Goal: Information Seeking & Learning: Check status

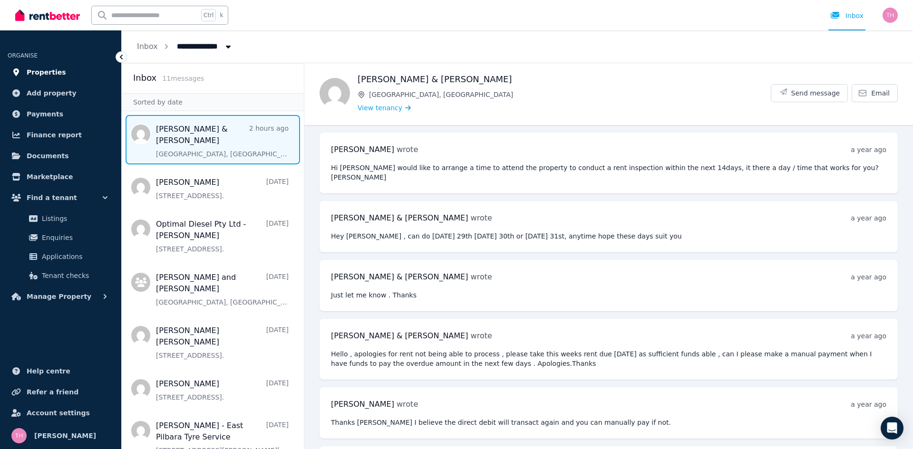
scroll to position [2063, 0]
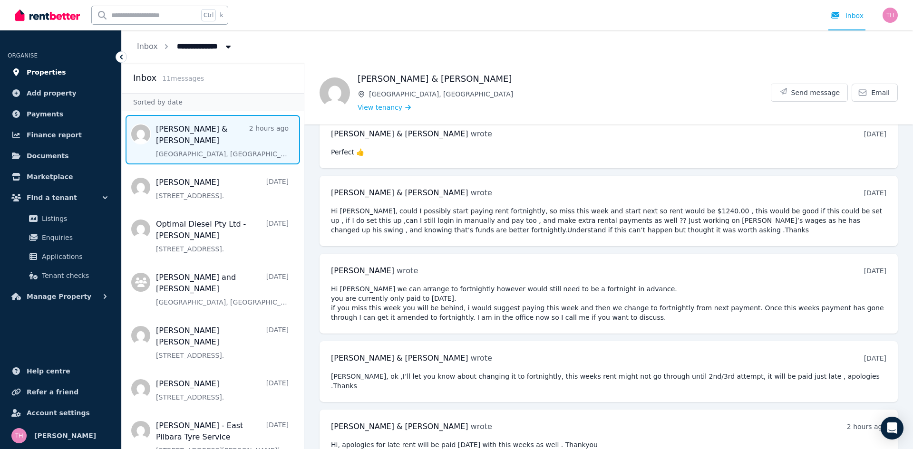
drag, startPoint x: 0, startPoint y: 0, endPoint x: 43, endPoint y: 70, distance: 82.4
click at [43, 70] on span "Properties" at bounding box center [46, 72] width 39 height 11
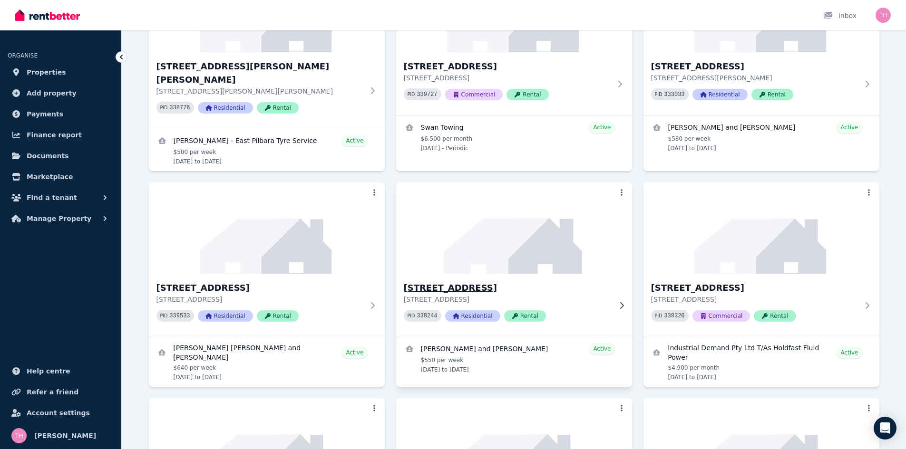
scroll to position [571, 0]
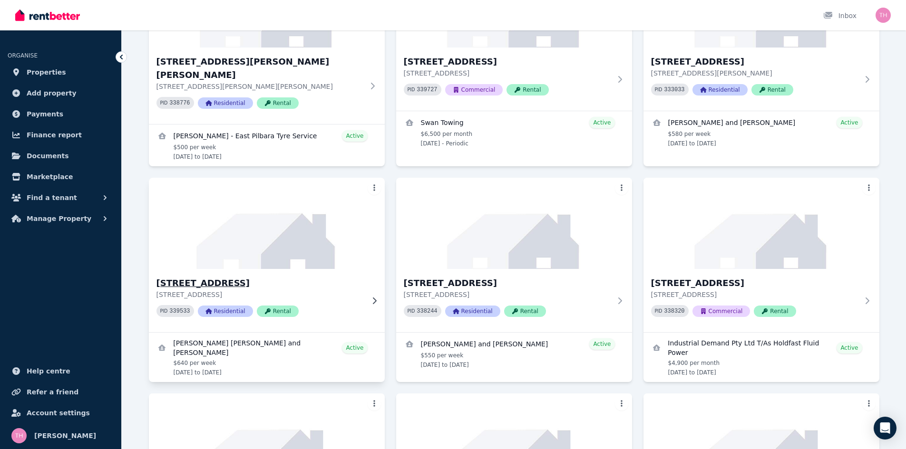
click at [226, 277] on h3 "[STREET_ADDRESS]" at bounding box center [259, 283] width 207 height 13
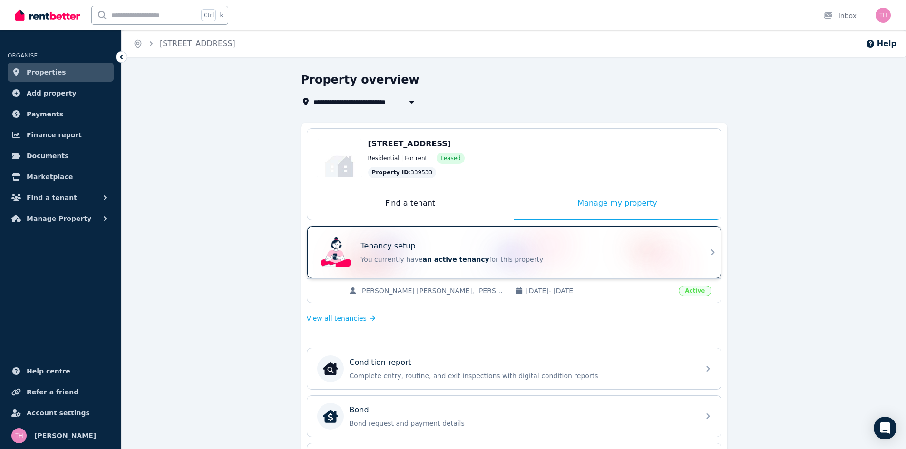
click at [487, 257] on p "You currently have an active tenancy for this property" at bounding box center [527, 260] width 333 height 10
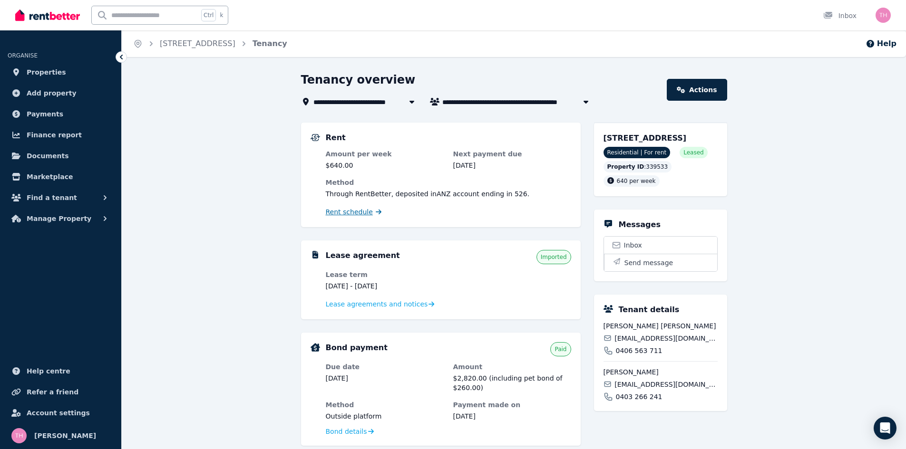
click at [351, 210] on span "Rent schedule" at bounding box center [349, 212] width 47 height 10
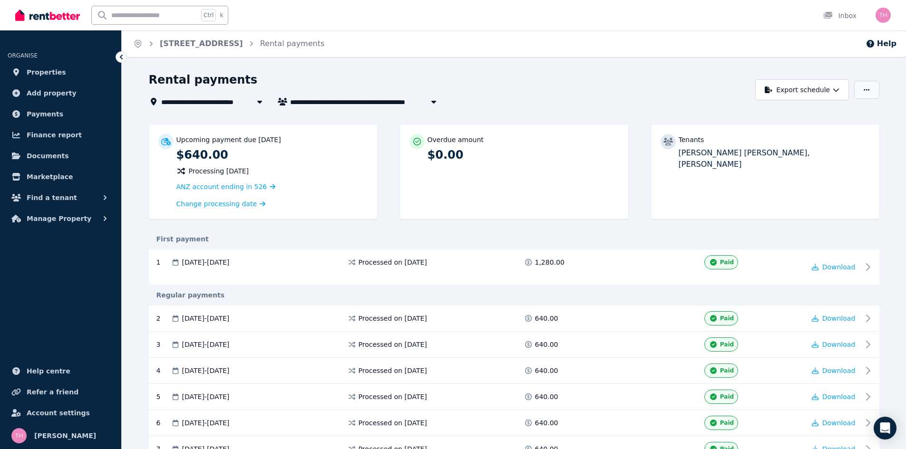
click at [866, 91] on icon "button" at bounding box center [867, 90] width 6 height 7
click at [571, 95] on div "**********" at bounding box center [450, 89] width 602 height 35
click at [886, 43] on button "Help" at bounding box center [881, 43] width 31 height 11
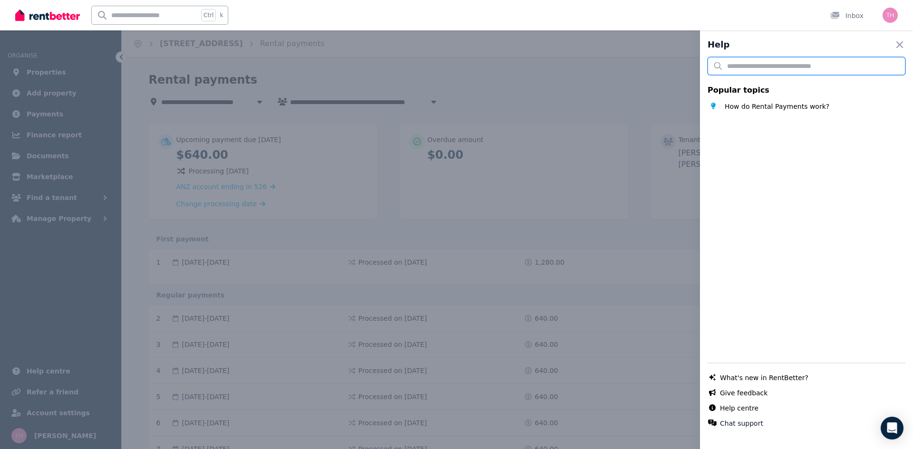
click at [746, 70] on input "text" at bounding box center [807, 66] width 198 height 18
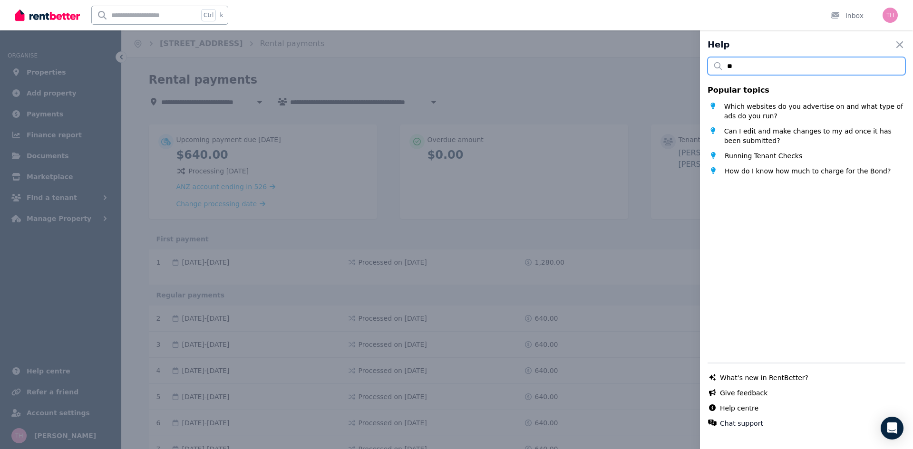
type input "*"
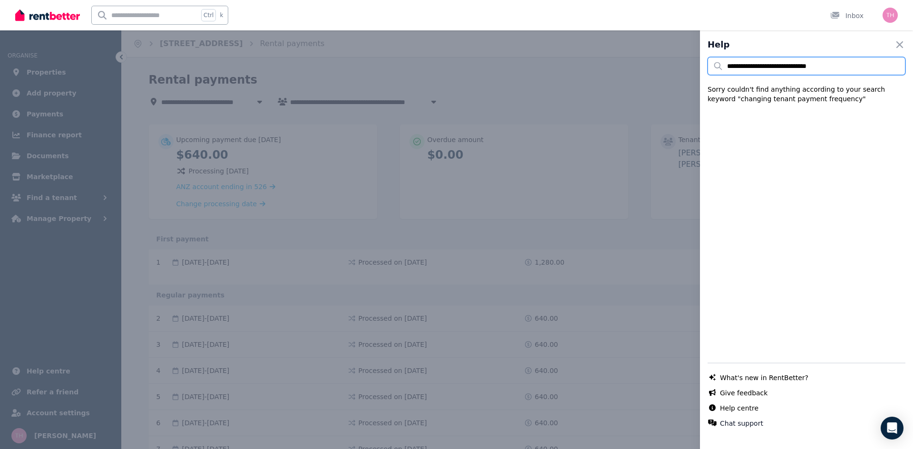
drag, startPoint x: 841, startPoint y: 71, endPoint x: 722, endPoint y: 75, distance: 119.4
click at [722, 75] on div "**********" at bounding box center [807, 80] width 198 height 47
type input "**********"
click at [894, 42] on icon "button" at bounding box center [899, 44] width 11 height 11
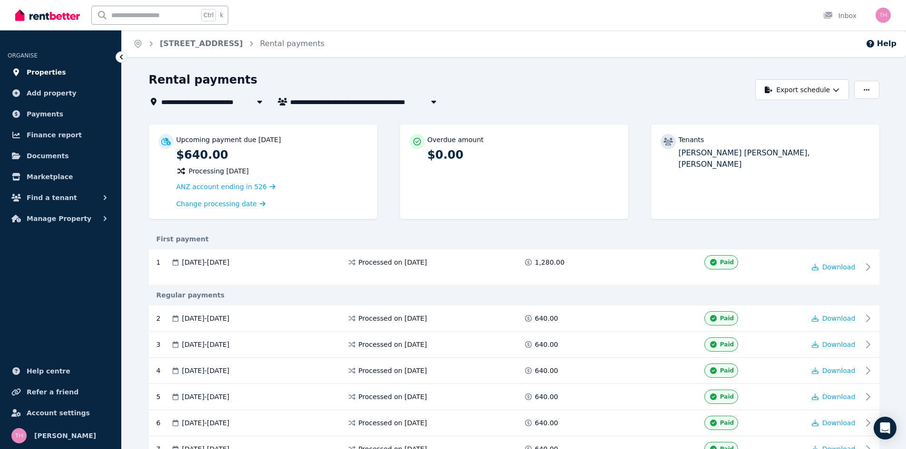
click at [31, 72] on span "Properties" at bounding box center [46, 72] width 39 height 11
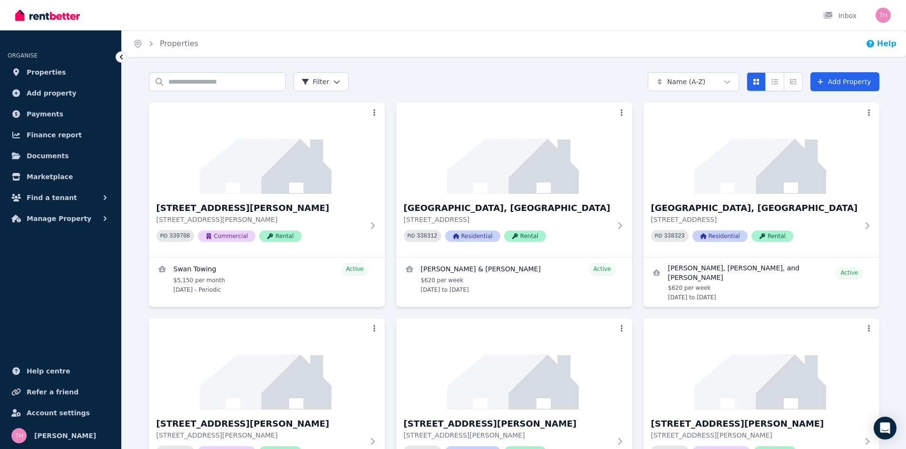
click at [875, 45] on icon "button" at bounding box center [871, 44] width 10 height 10
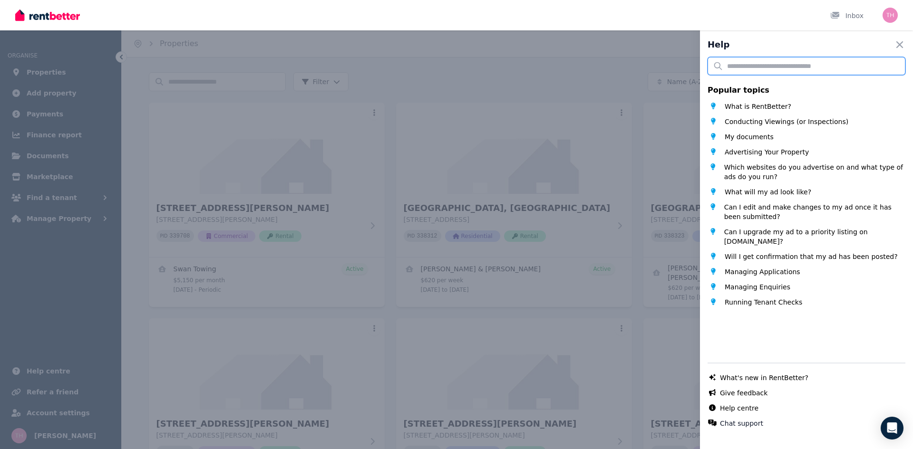
click at [748, 67] on input "text" at bounding box center [807, 66] width 198 height 18
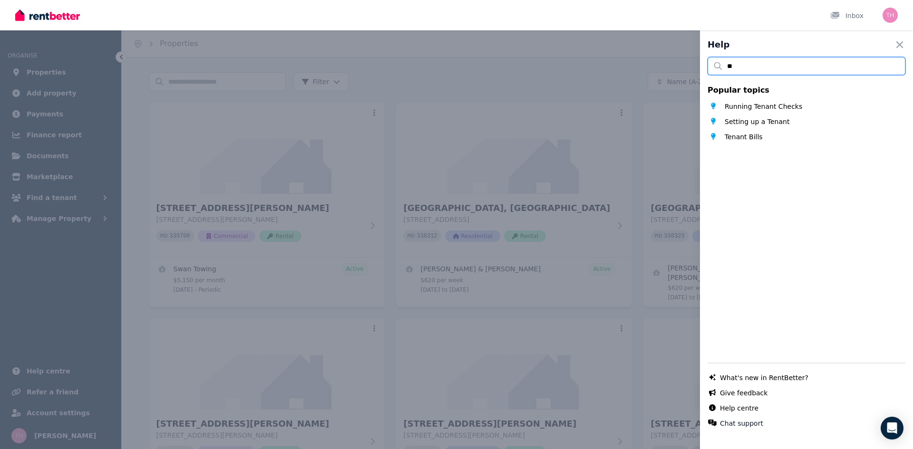
type input "*"
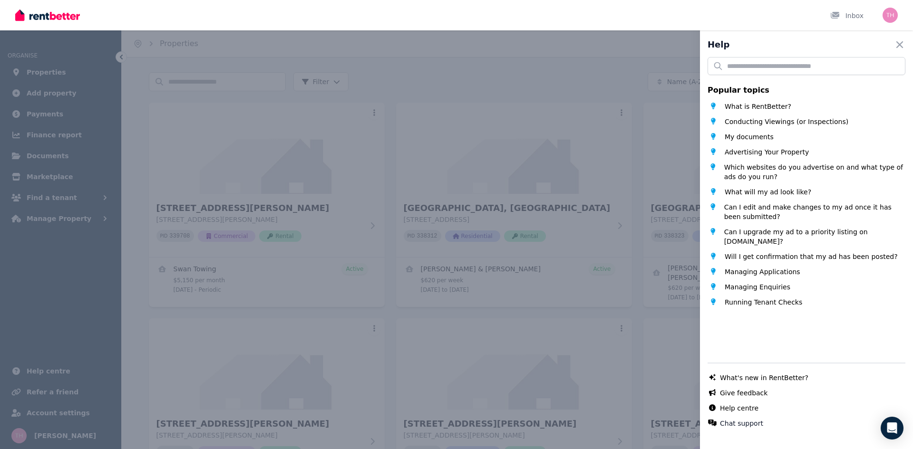
click at [33, 72] on div "Help Close panel Popular topics What is RentBetter? Conducting Viewings (or Ins…" at bounding box center [456, 224] width 913 height 449
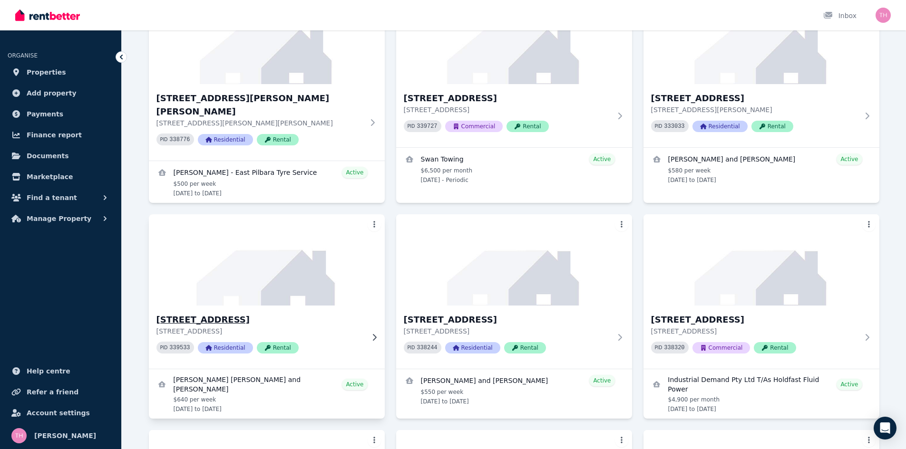
scroll to position [571, 0]
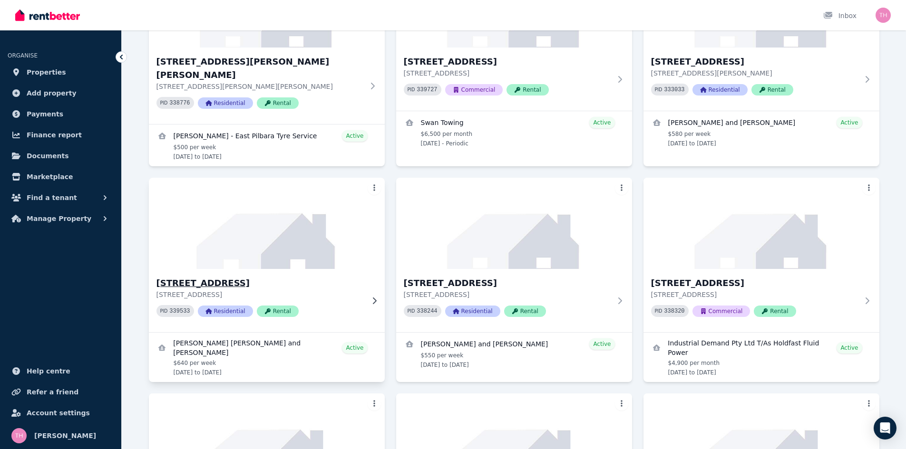
click at [254, 277] on h3 "[STREET_ADDRESS]" at bounding box center [259, 283] width 207 height 13
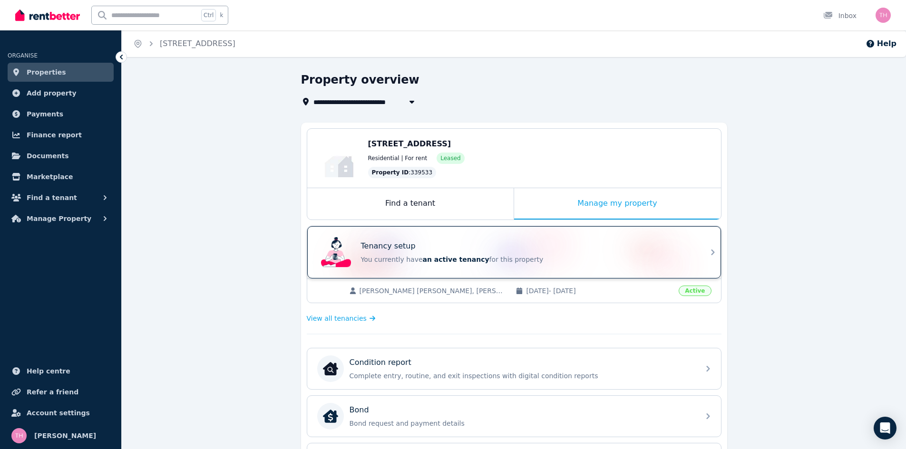
click at [532, 254] on div "Tenancy setup You currently have an active tenancy for this property" at bounding box center [527, 253] width 333 height 24
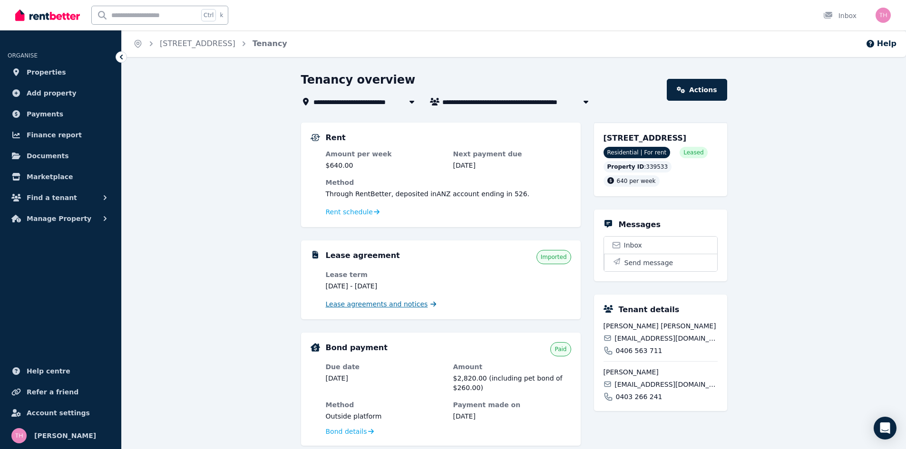
click at [371, 306] on span "Lease agreements and notices" at bounding box center [377, 305] width 102 height 10
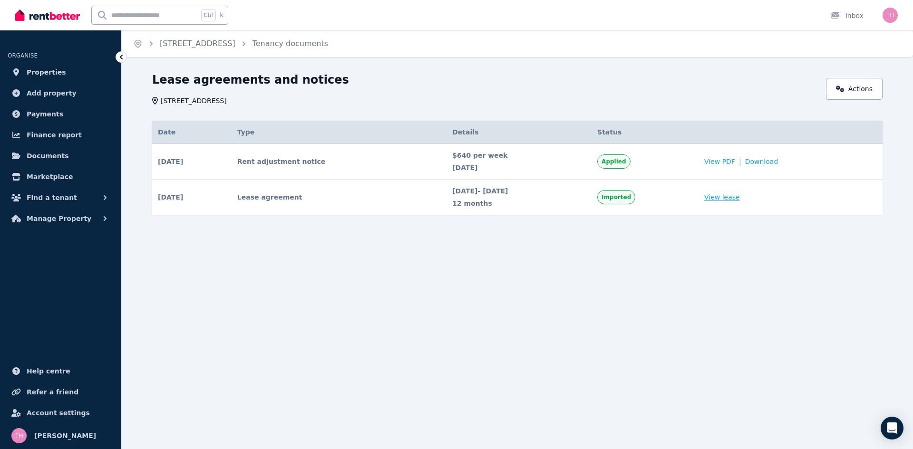
click at [740, 198] on link "View lease" at bounding box center [722, 198] width 36 height 10
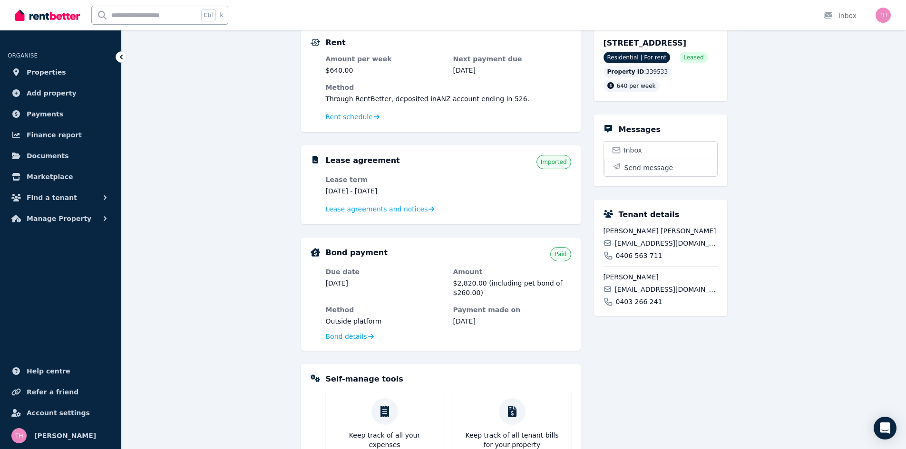
scroll to position [48, 0]
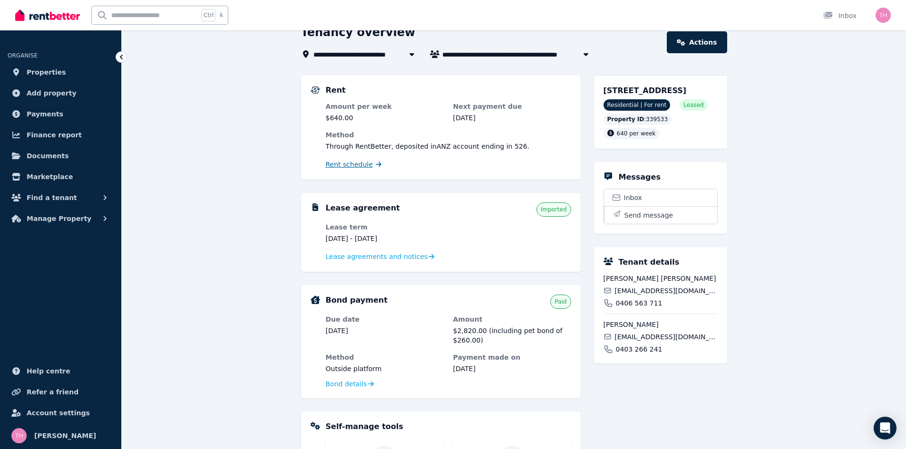
click at [350, 167] on span "Rent schedule" at bounding box center [349, 165] width 47 height 10
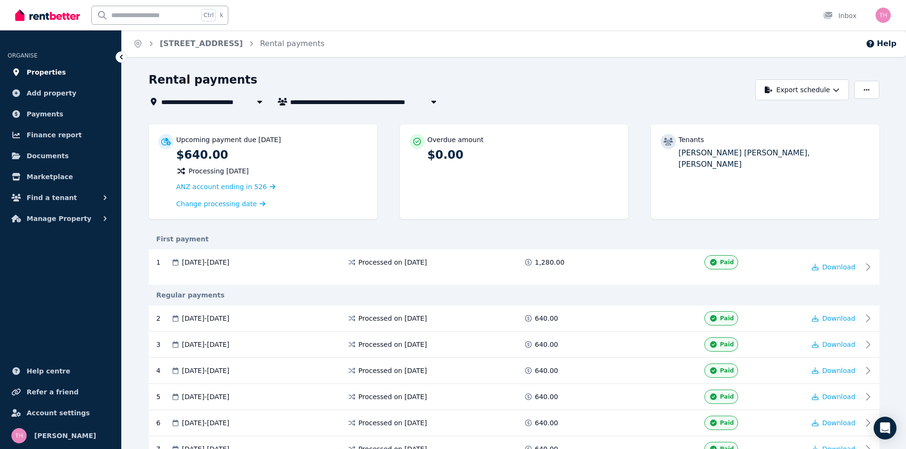
click at [33, 71] on span "Properties" at bounding box center [46, 72] width 39 height 11
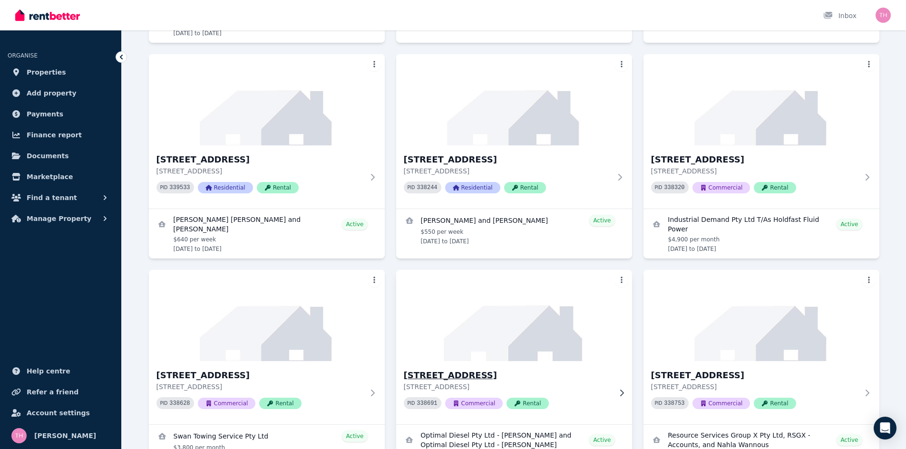
scroll to position [742, 0]
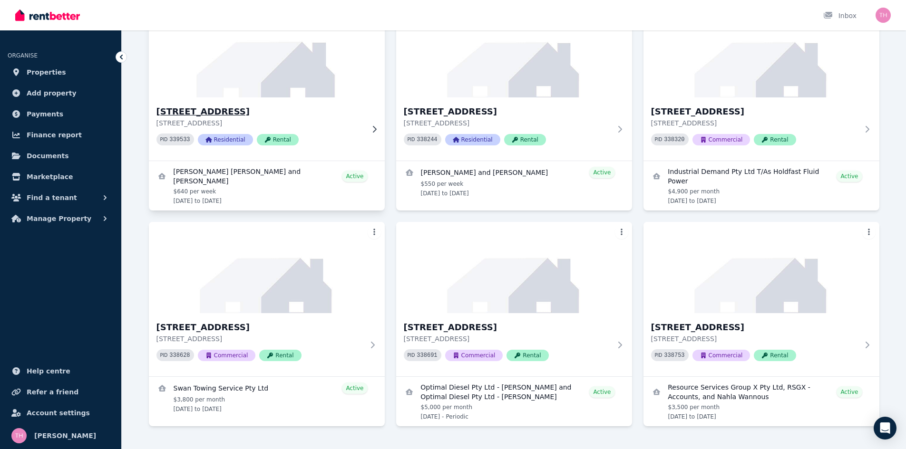
click at [204, 105] on h3 "[STREET_ADDRESS]" at bounding box center [259, 111] width 207 height 13
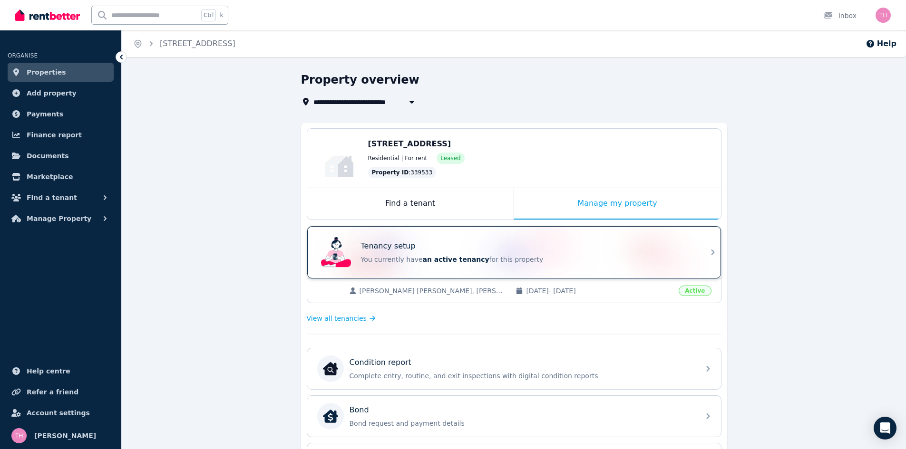
click at [533, 259] on p "You currently have an active tenancy for this property" at bounding box center [527, 260] width 333 height 10
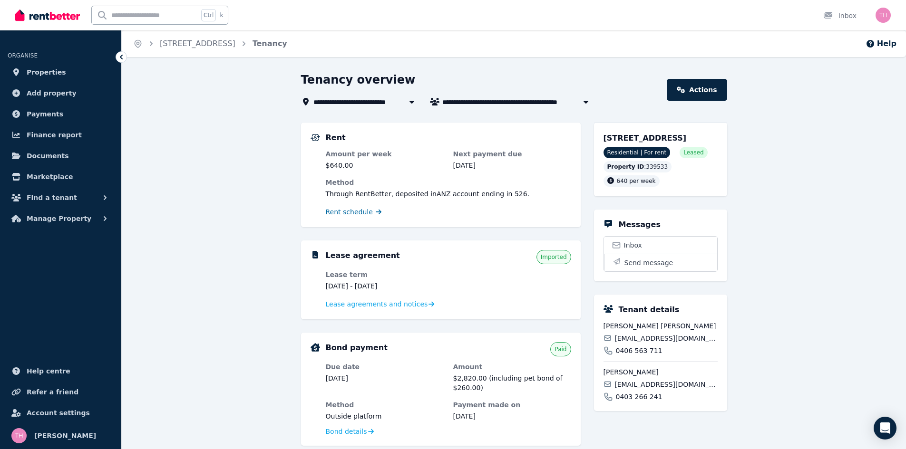
click at [338, 215] on span "Rent schedule" at bounding box center [349, 212] width 47 height 10
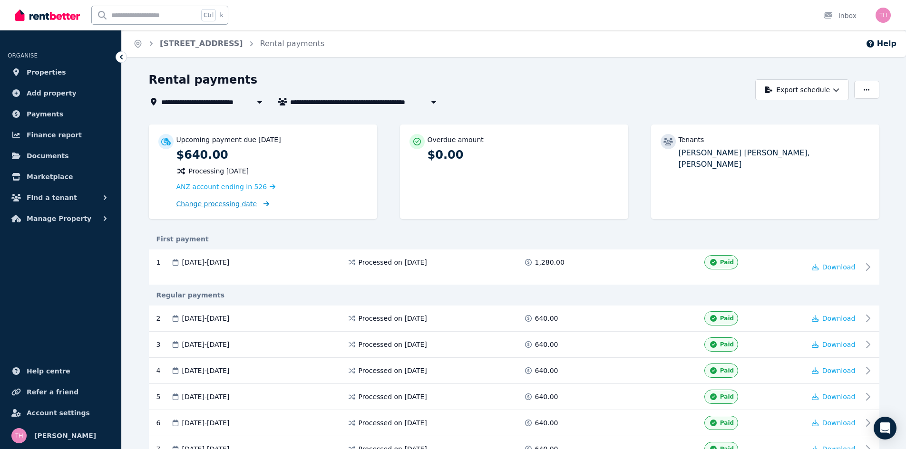
click at [191, 204] on span "Change processing date" at bounding box center [216, 204] width 81 height 10
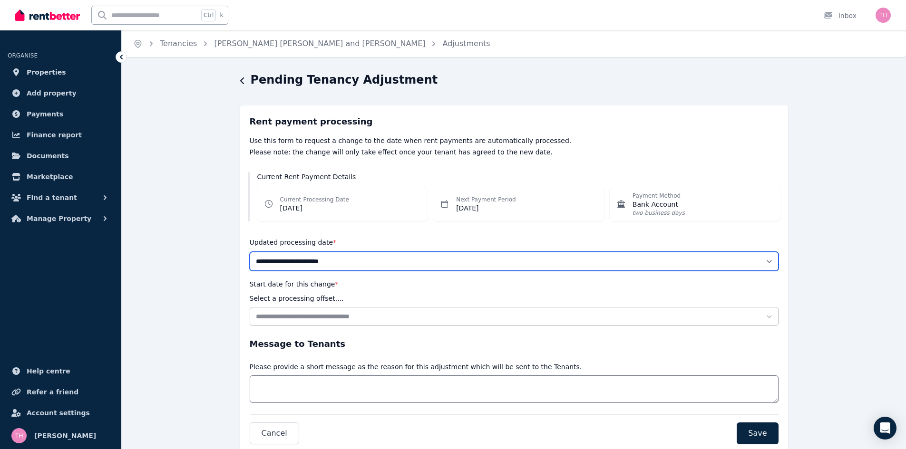
click at [434, 261] on select "**********" at bounding box center [514, 261] width 529 height 19
click at [434, 260] on select "**********" at bounding box center [514, 261] width 529 height 19
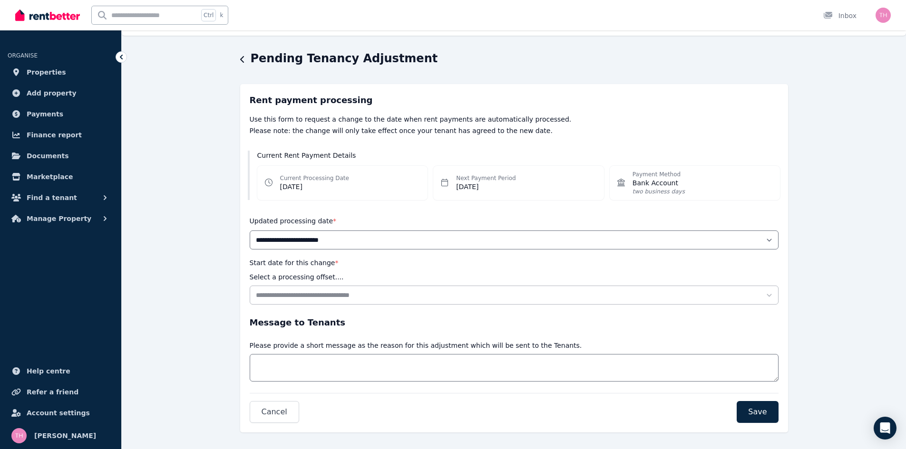
scroll to position [31, 0]
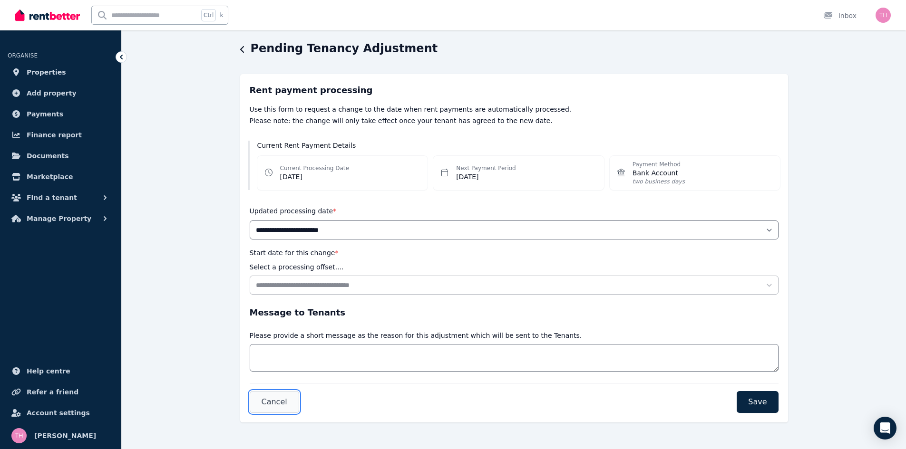
click at [267, 401] on span "Cancel" at bounding box center [275, 402] width 26 height 11
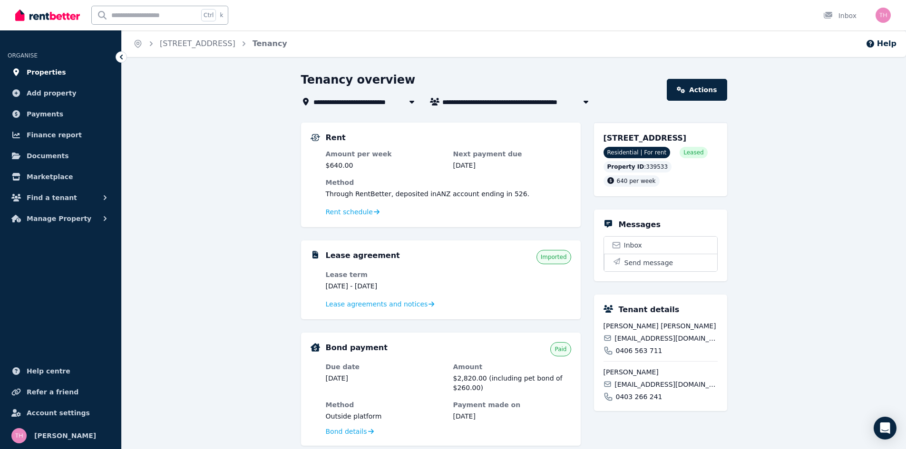
click at [49, 74] on span "Properties" at bounding box center [46, 72] width 39 height 11
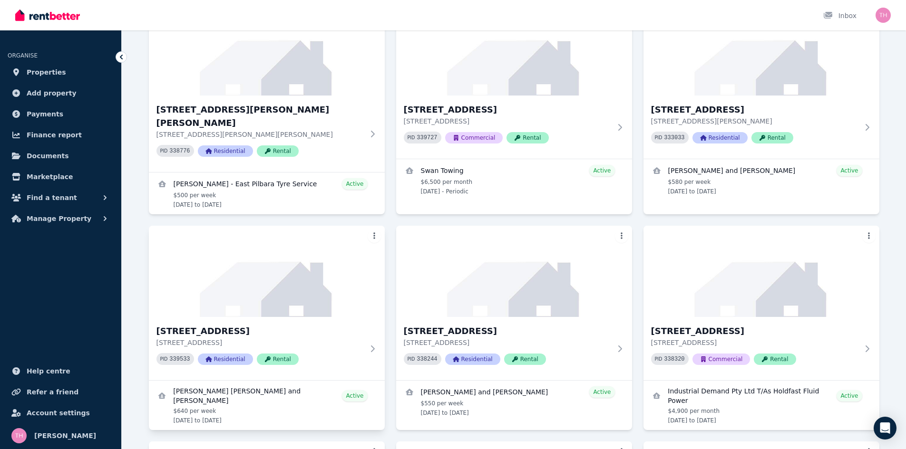
scroll to position [523, 0]
click at [672, 324] on h3 "[STREET_ADDRESS]" at bounding box center [754, 330] width 207 height 13
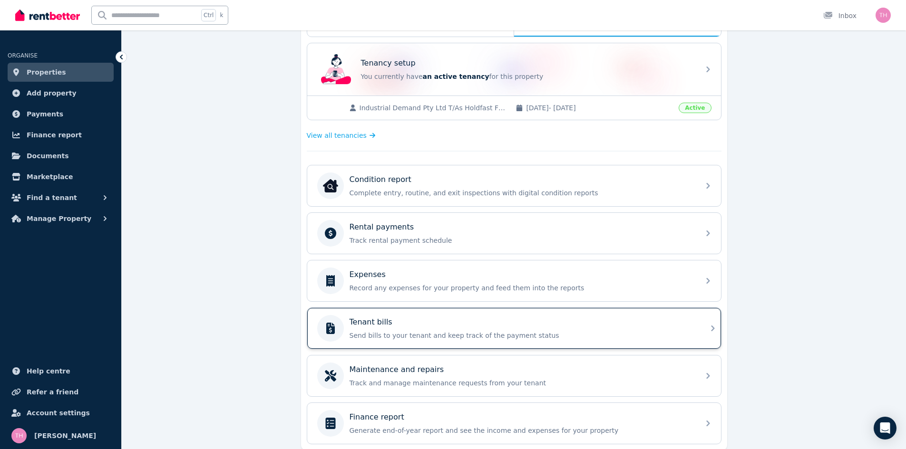
scroll to position [220, 0]
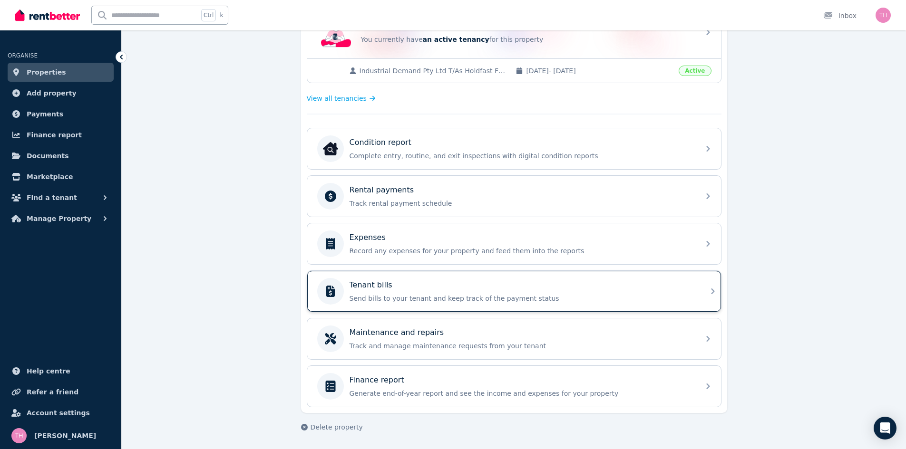
click at [421, 283] on div "Tenant bills" at bounding box center [522, 285] width 344 height 11
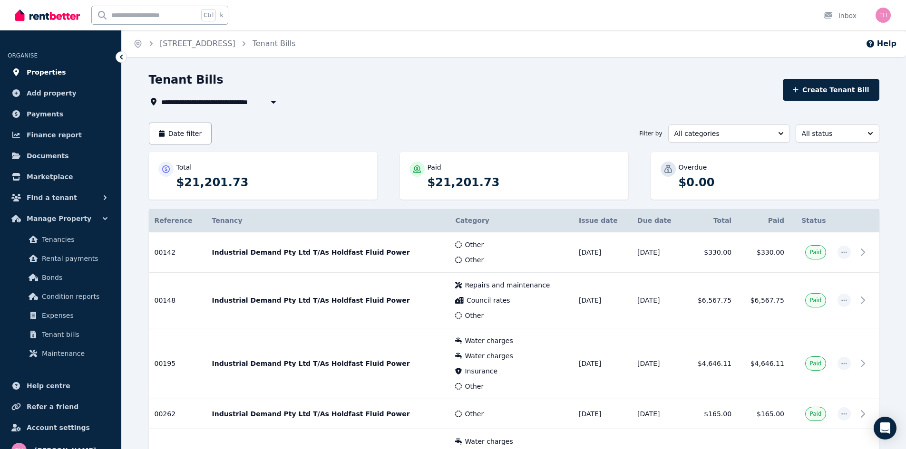
click at [34, 72] on span "Properties" at bounding box center [46, 72] width 39 height 11
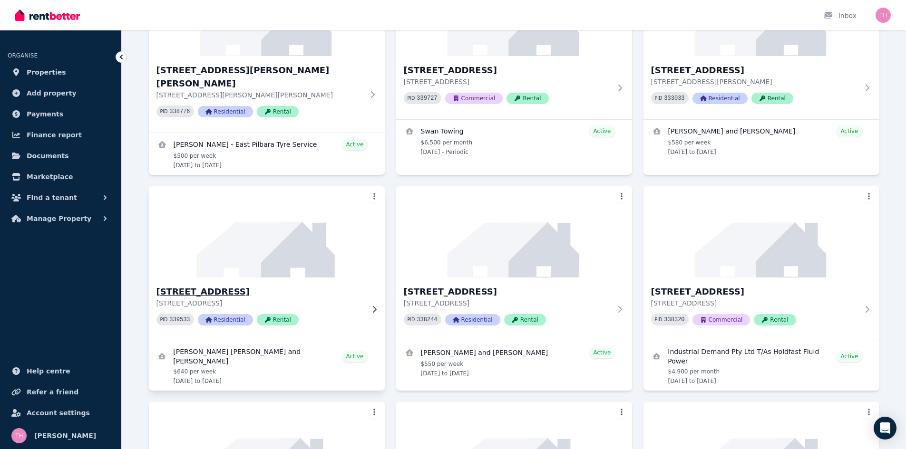
scroll to position [571, 0]
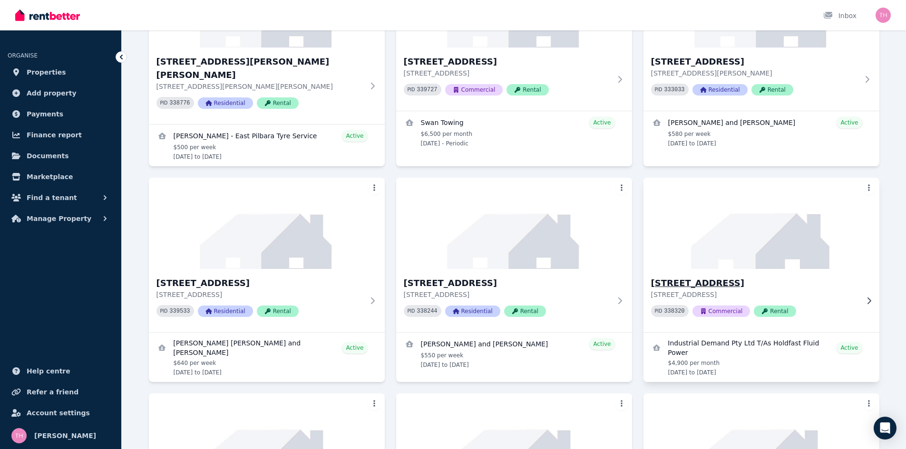
click at [669, 277] on h3 "[STREET_ADDRESS]" at bounding box center [754, 283] width 207 height 13
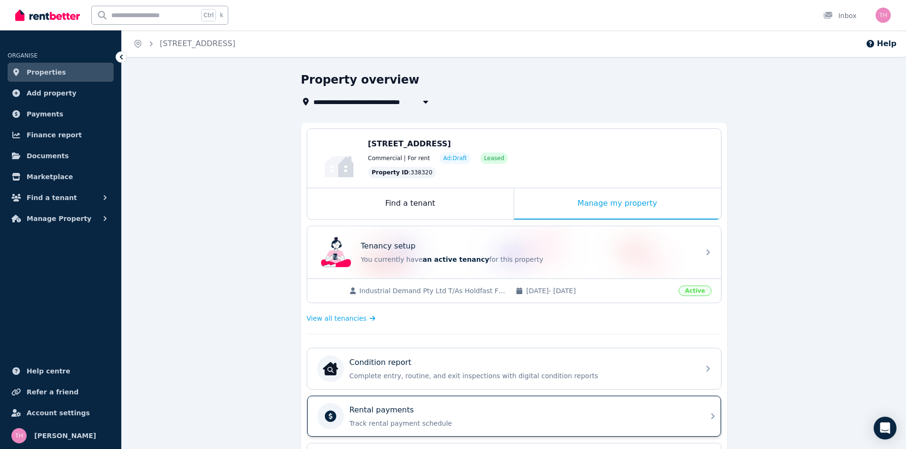
scroll to position [143, 0]
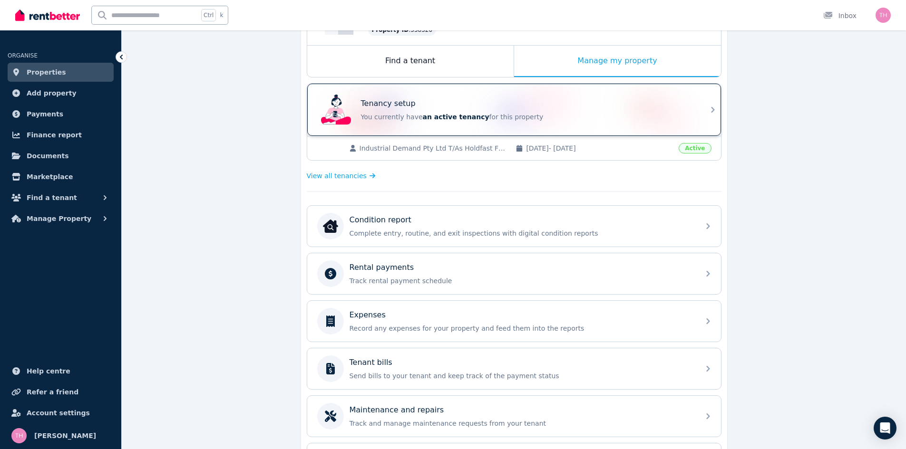
click at [626, 117] on p "You currently have an active tenancy for this property" at bounding box center [527, 117] width 333 height 10
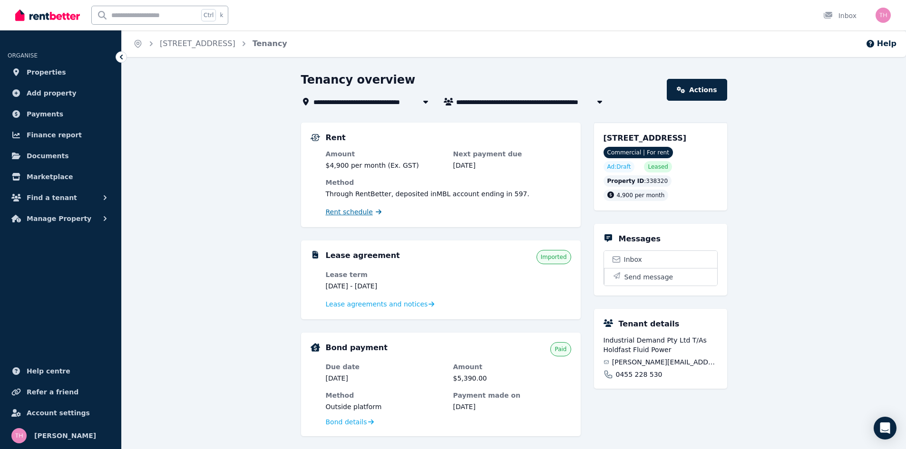
click at [349, 211] on span "Rent schedule" at bounding box center [349, 212] width 47 height 10
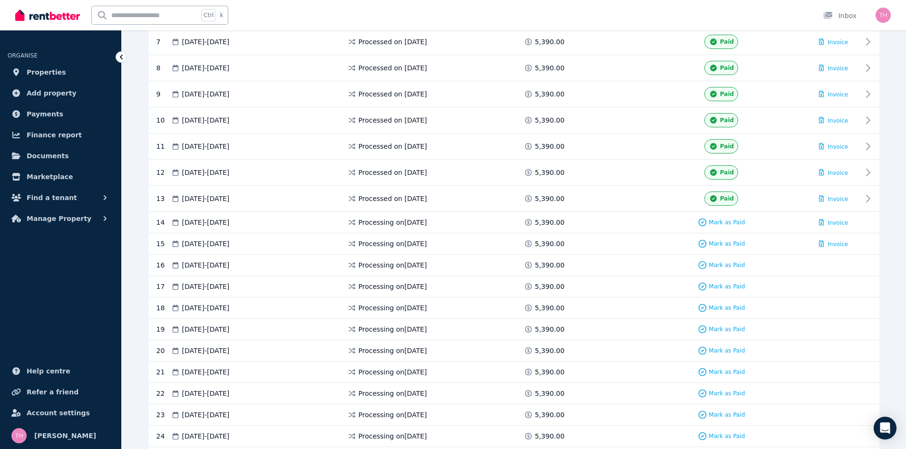
scroll to position [428, 0]
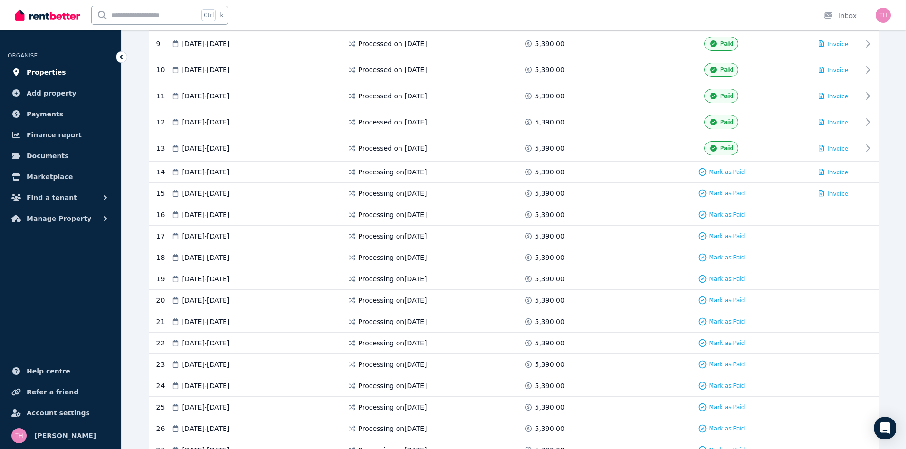
click at [42, 71] on span "Properties" at bounding box center [46, 72] width 39 height 11
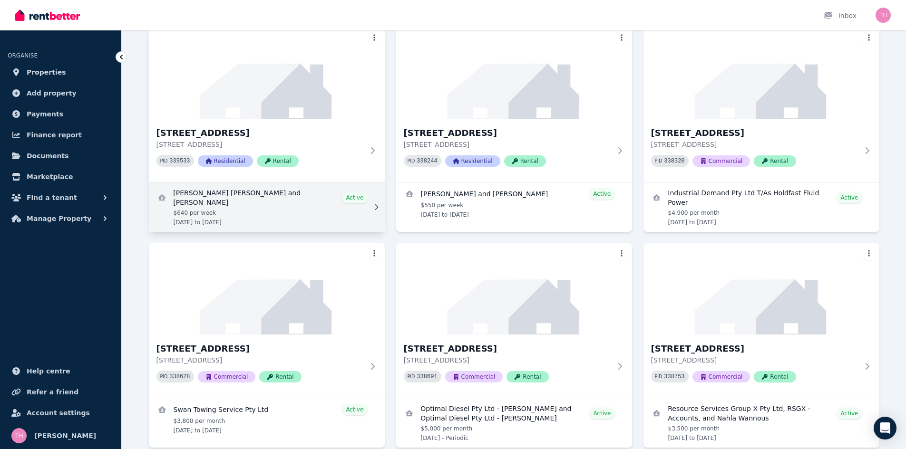
scroll to position [742, 0]
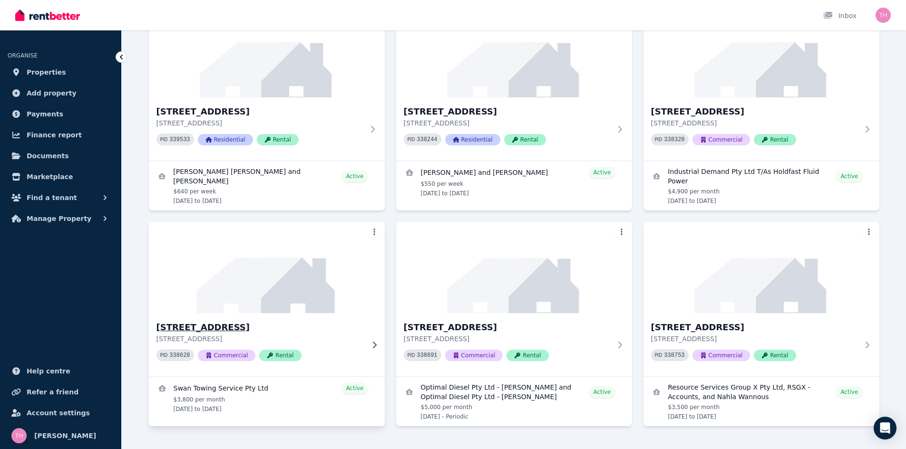
click at [177, 321] on h3 "[STREET_ADDRESS]" at bounding box center [259, 327] width 207 height 13
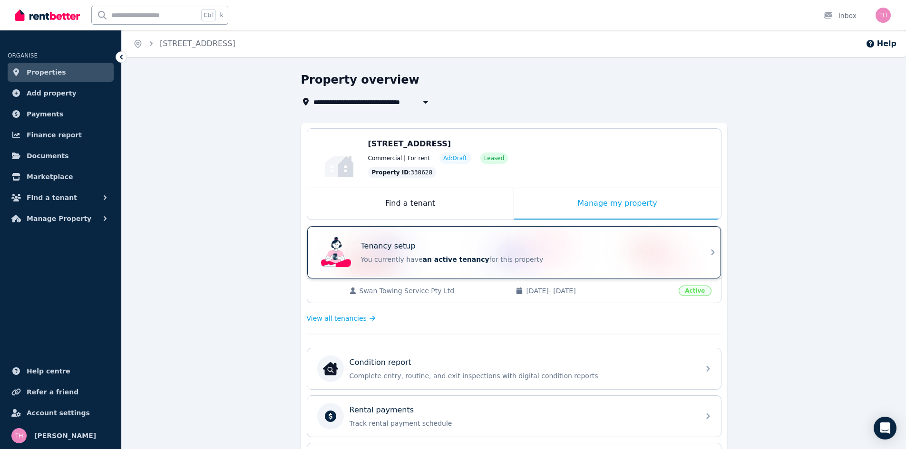
click at [618, 247] on div "Tenancy setup" at bounding box center [527, 246] width 333 height 11
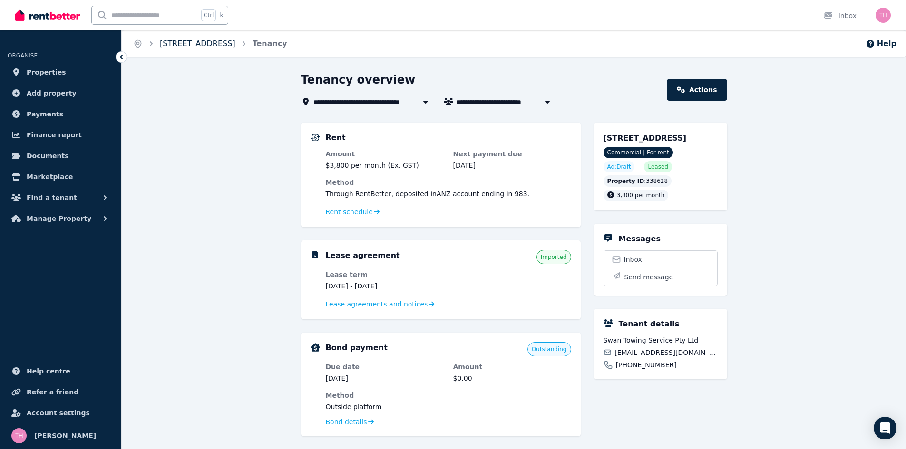
click at [190, 45] on link "[STREET_ADDRESS]" at bounding box center [198, 43] width 76 height 9
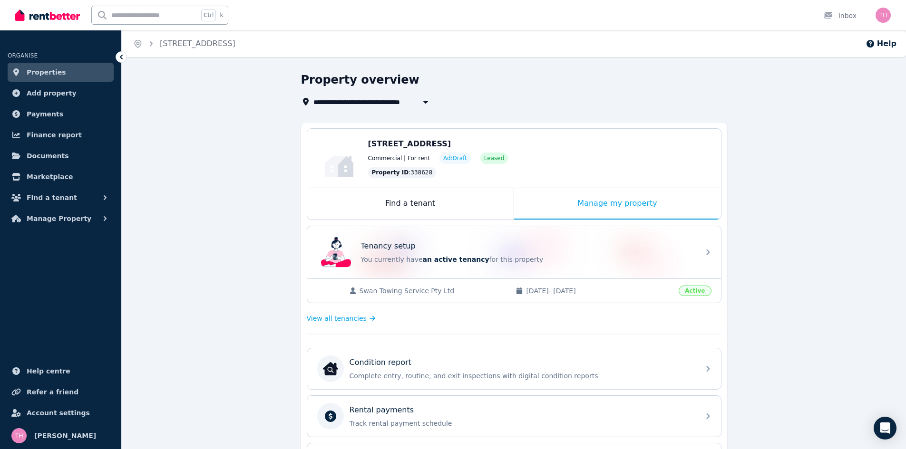
click at [35, 72] on span "Properties" at bounding box center [46, 72] width 39 height 11
